Goal: Transaction & Acquisition: Download file/media

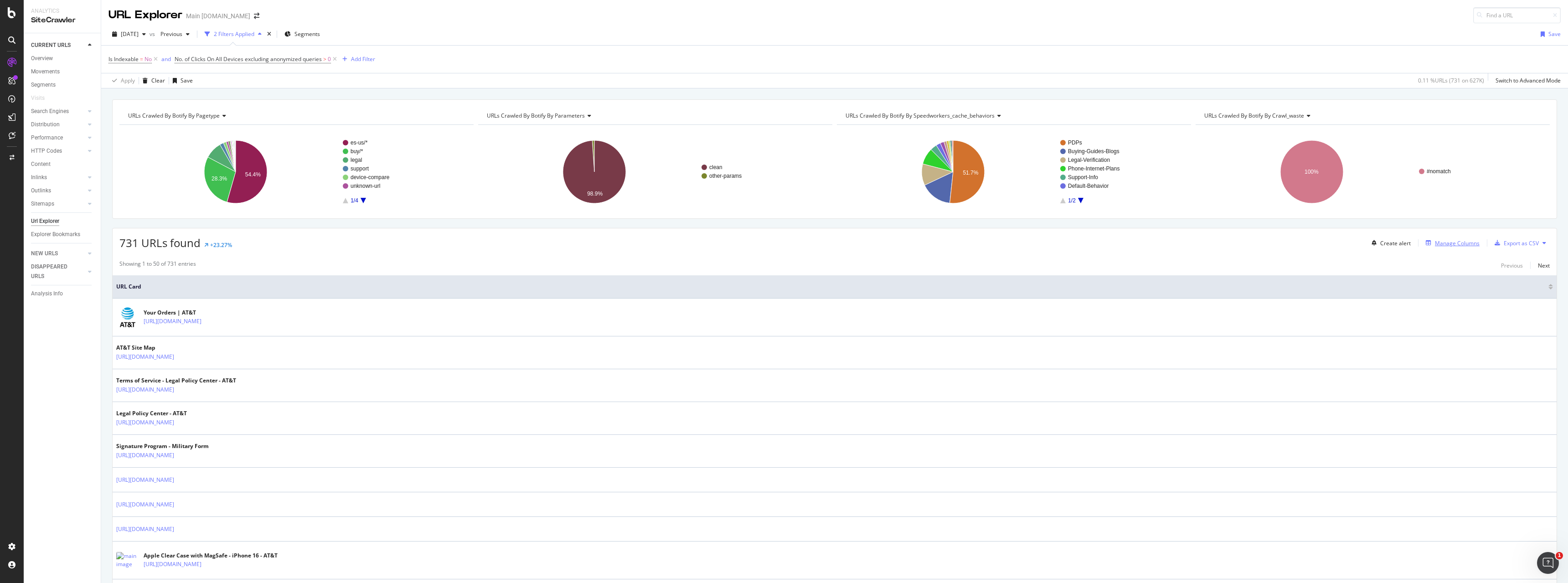
click at [1468, 242] on div "Manage Columns" at bounding box center [1457, 243] width 44 height 8
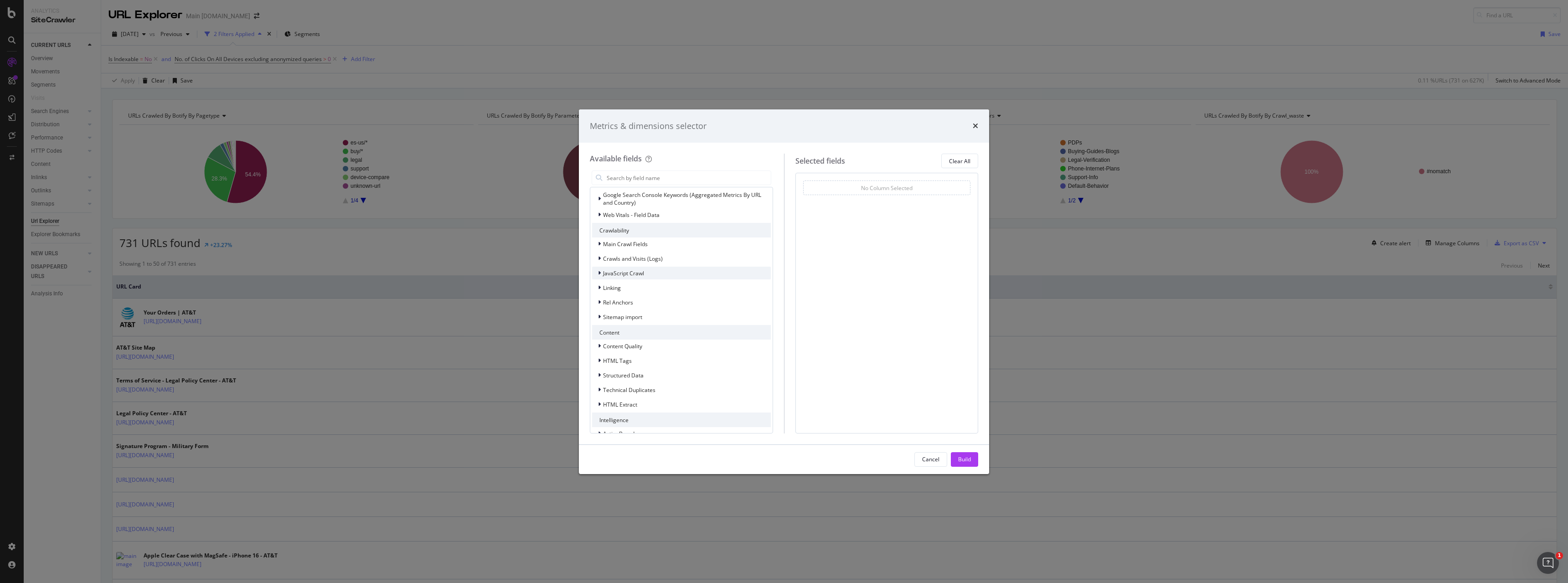
scroll to position [91, 0]
click at [600, 362] on icon "modal" at bounding box center [599, 360] width 2 height 5
click at [600, 362] on icon "modal" at bounding box center [600, 360] width 4 height 5
click at [597, 390] on div "HTML Extract" at bounding box center [615, 389] width 45 height 9
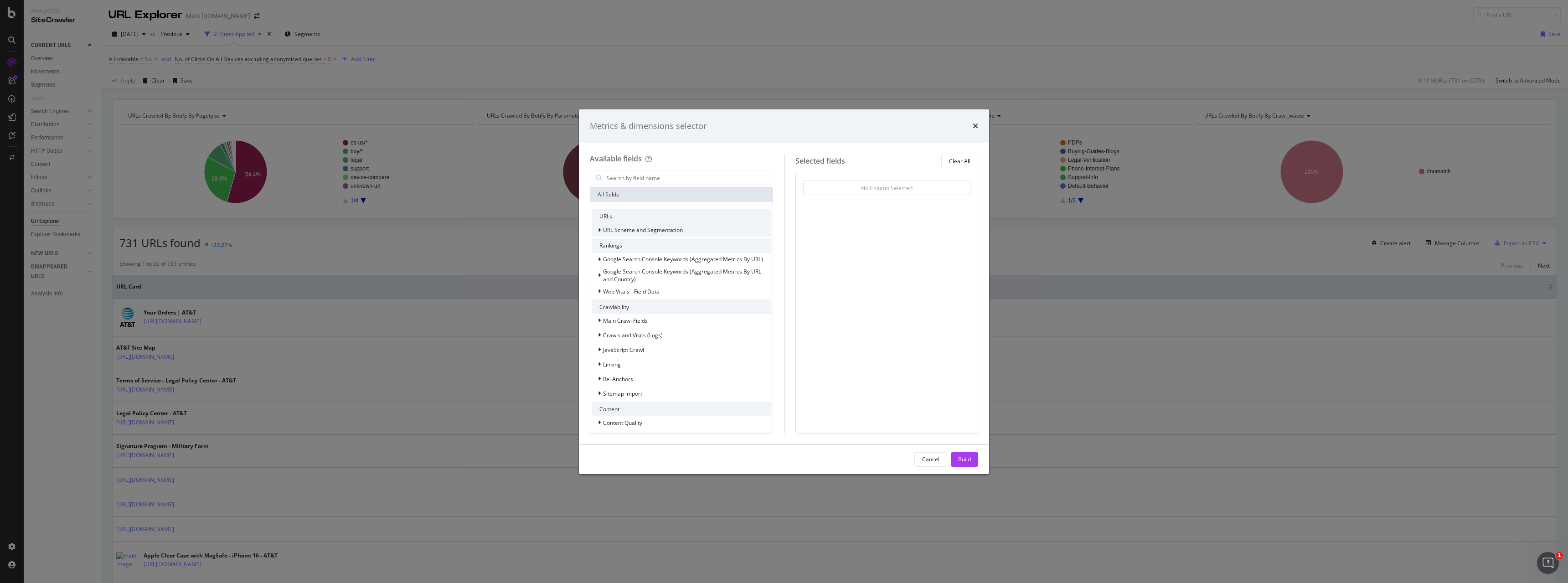
click at [598, 229] on icon "modal" at bounding box center [599, 230] width 2 height 5
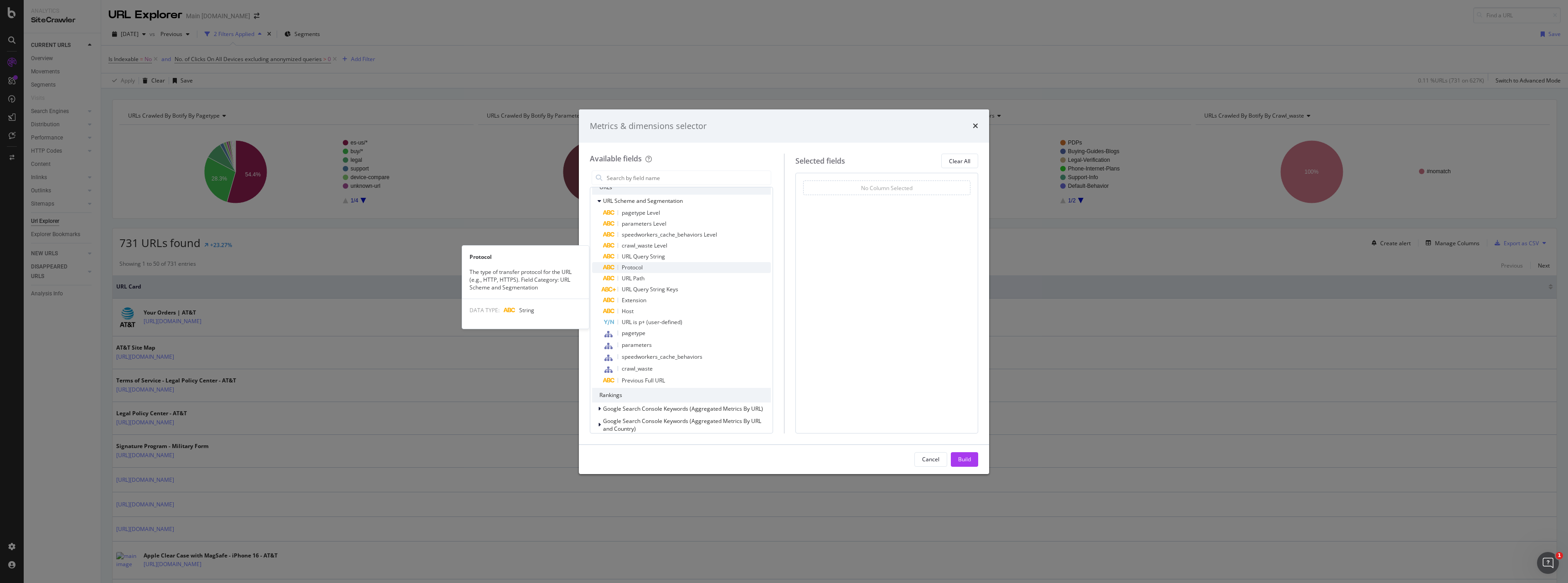
scroll to position [46, 0]
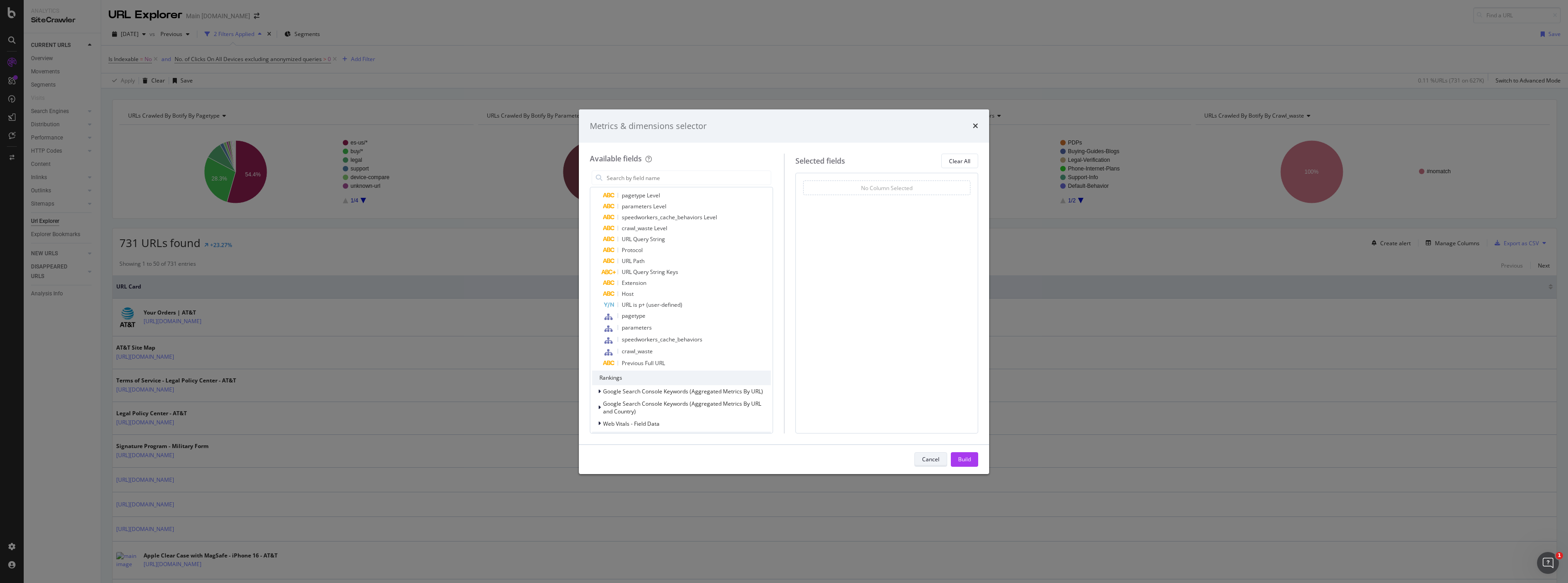
click at [923, 463] on div "Cancel" at bounding box center [931, 459] width 17 height 8
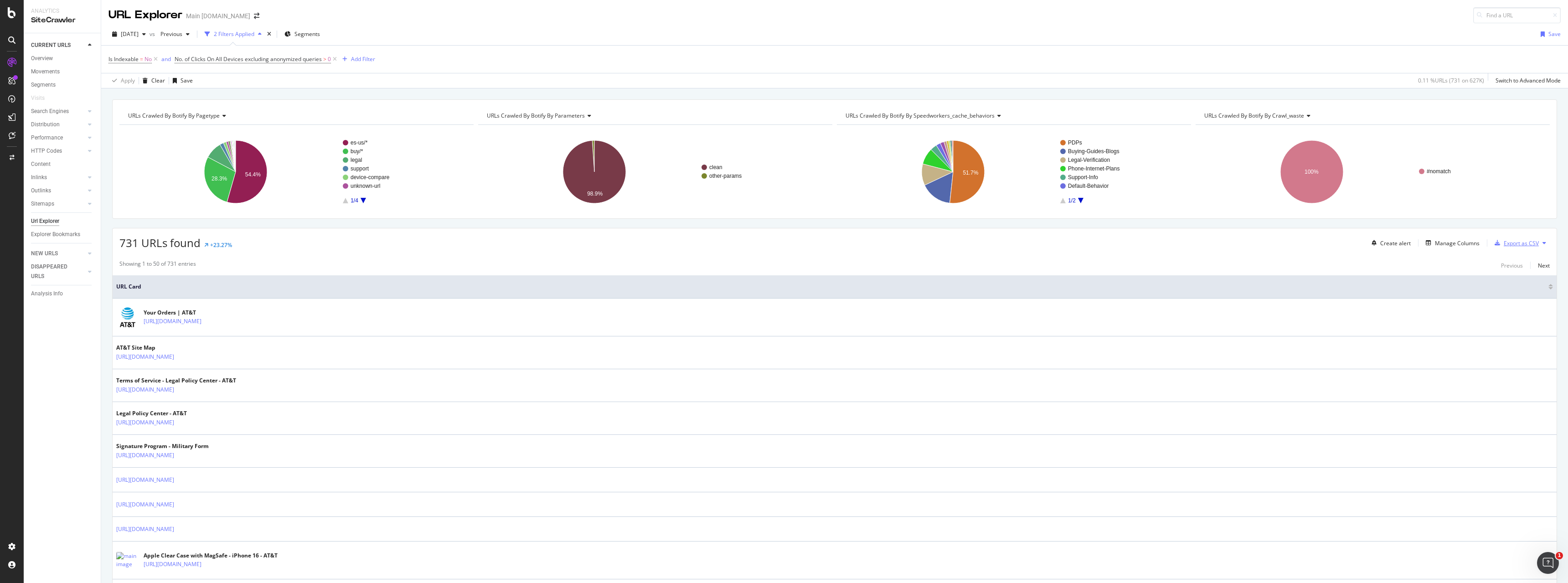
click at [1523, 246] on div "Export as CSV" at bounding box center [1521, 243] width 35 height 8
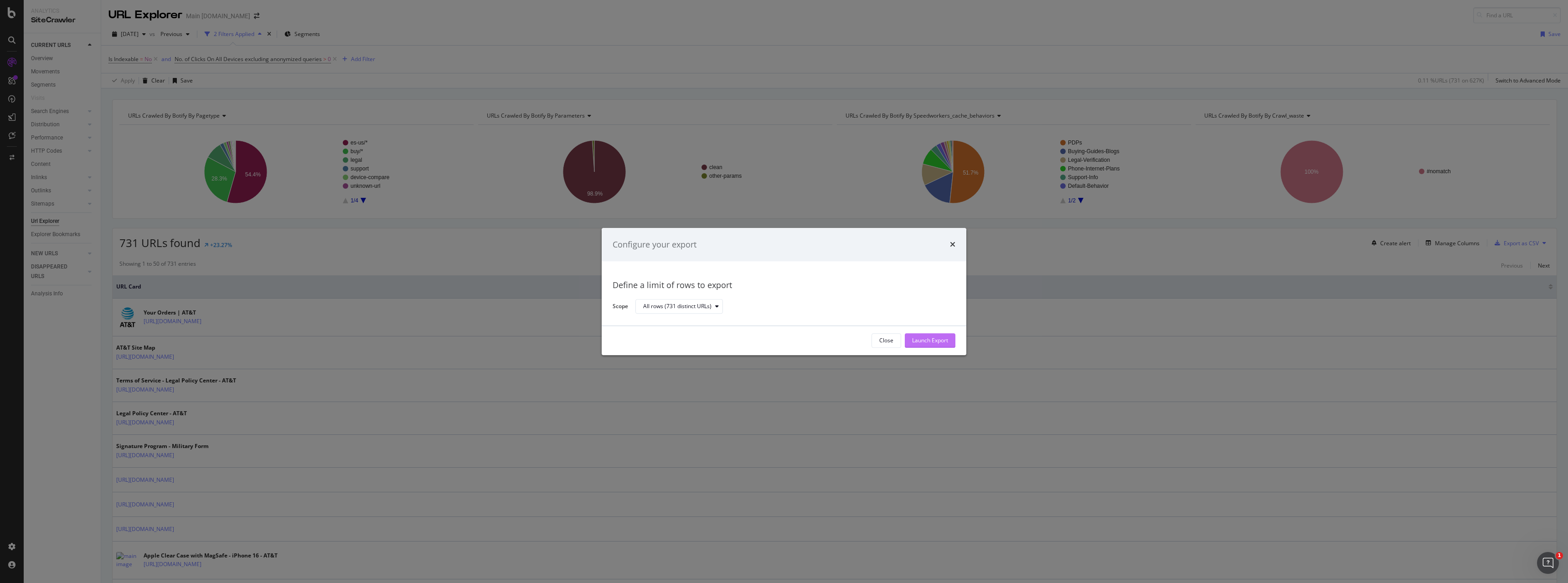
click at [942, 342] on div "Launch Export" at bounding box center [929, 340] width 36 height 8
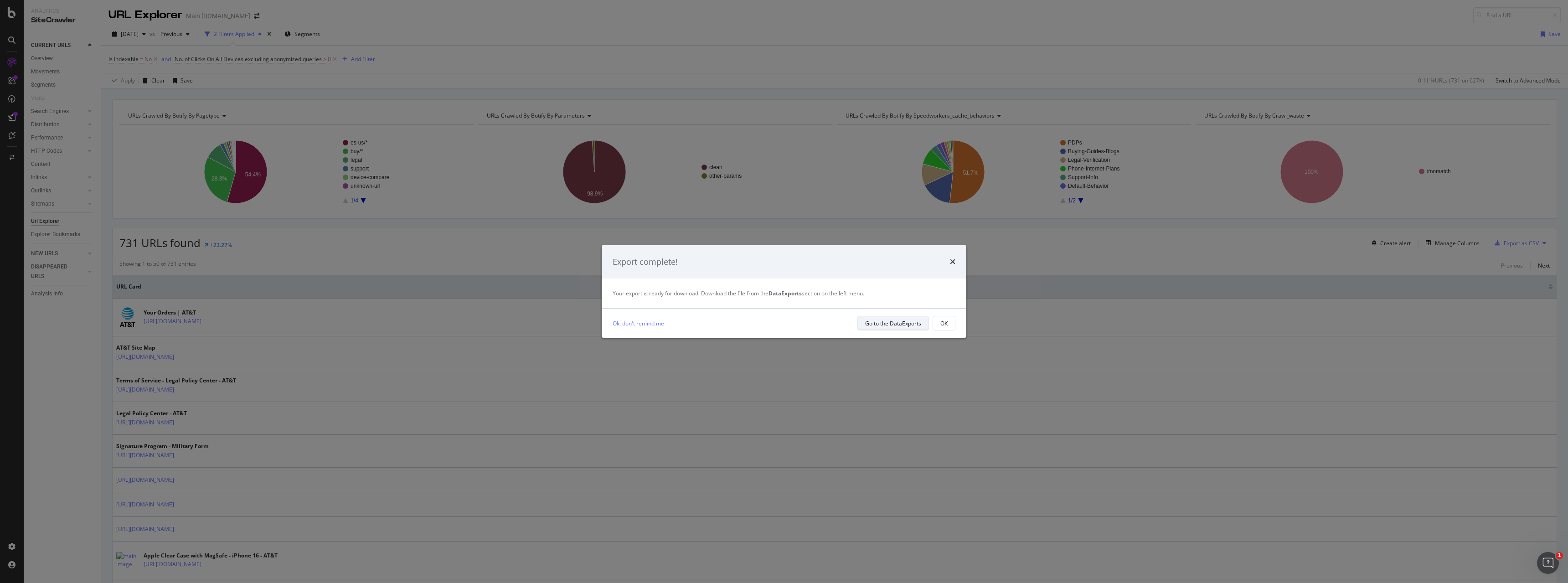
click at [876, 321] on div "Go to the DataExports" at bounding box center [893, 323] width 56 height 8
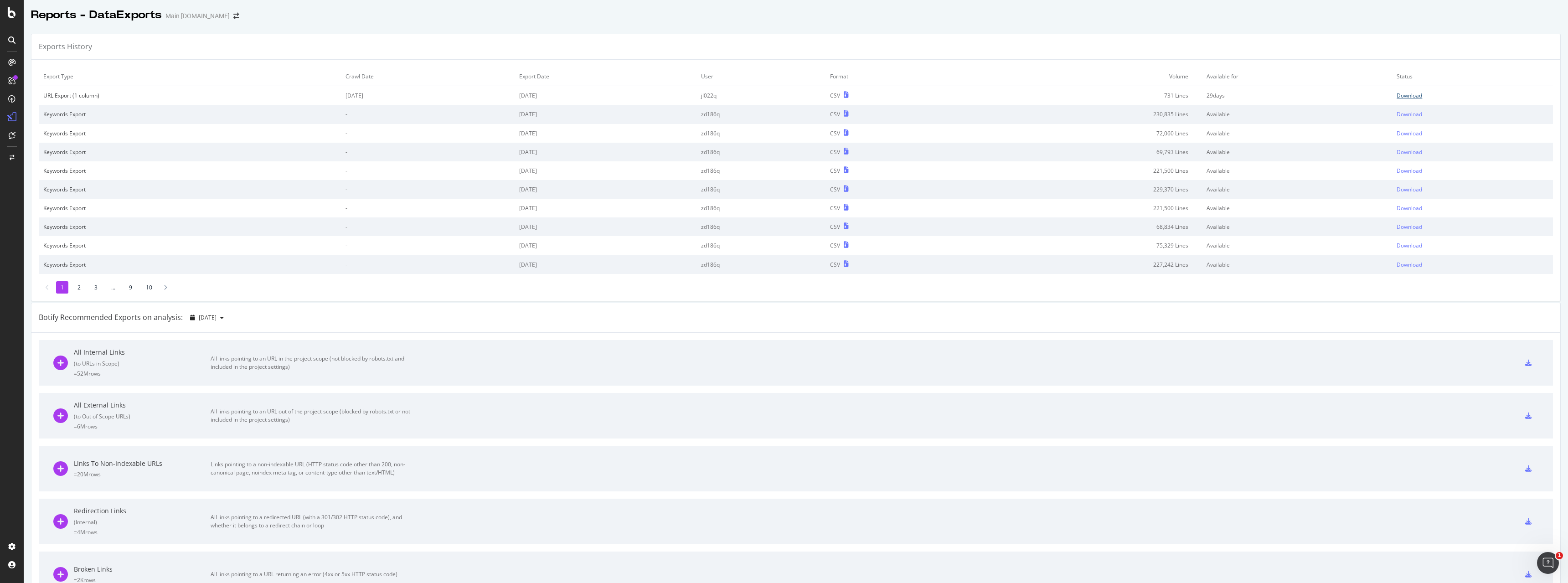
click at [1415, 93] on div "Download" at bounding box center [1409, 96] width 26 height 8
